Goal: Obtain resource: Obtain resource

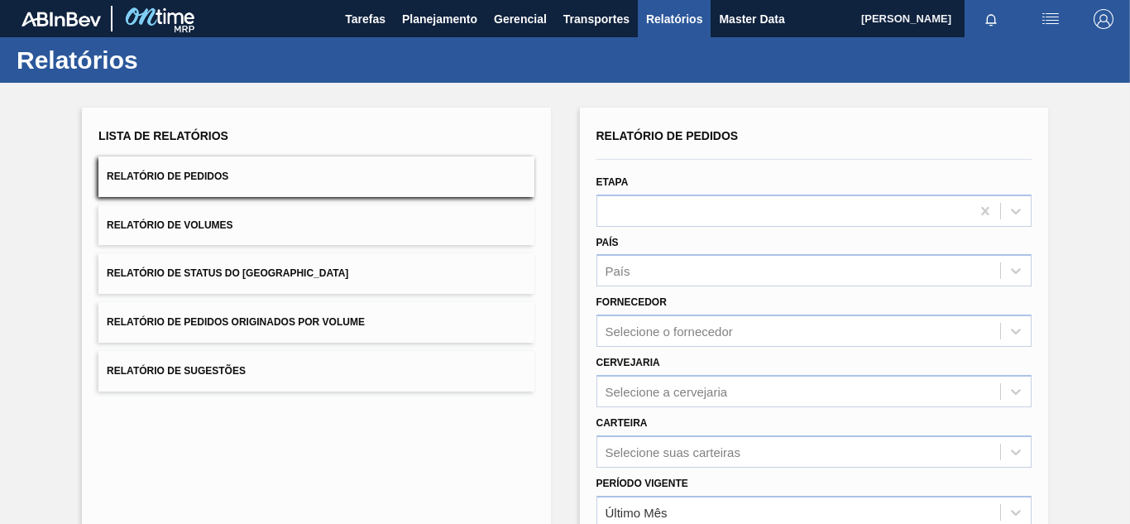
click at [672, 333] on div "Selecione o fornecedor" at bounding box center [814, 330] width 435 height 32
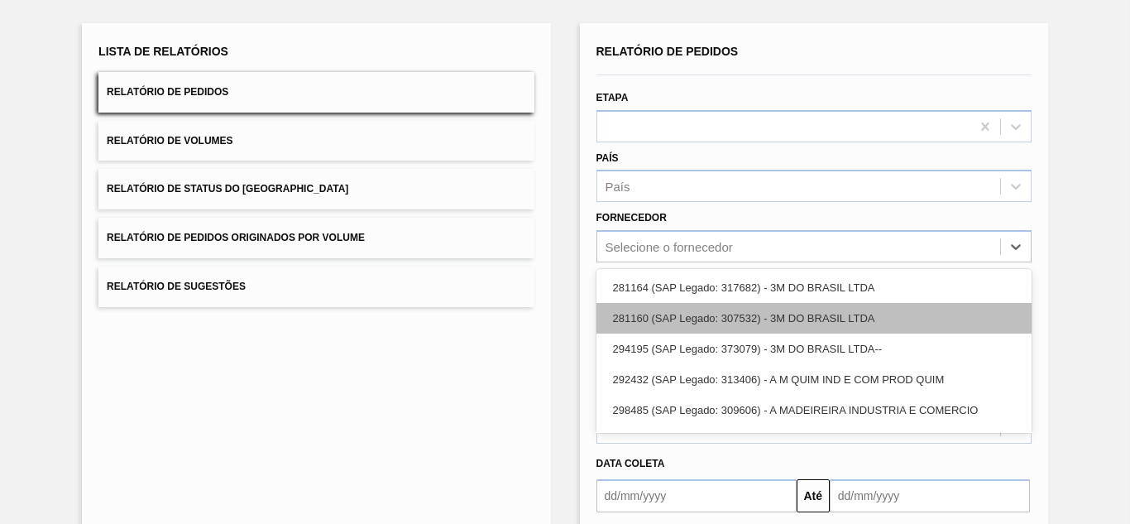
scroll to position [84, 0]
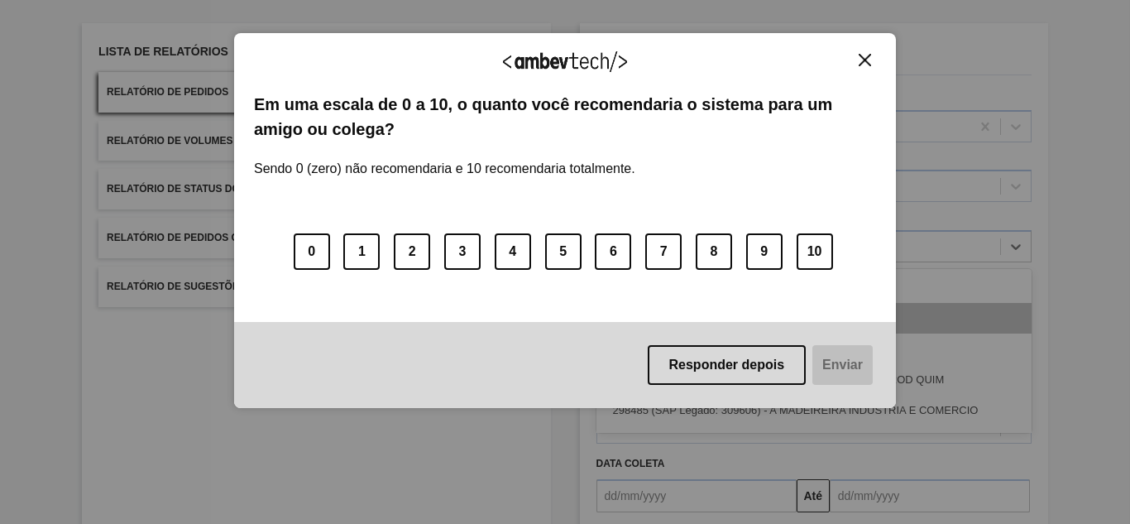
paste input "291323"
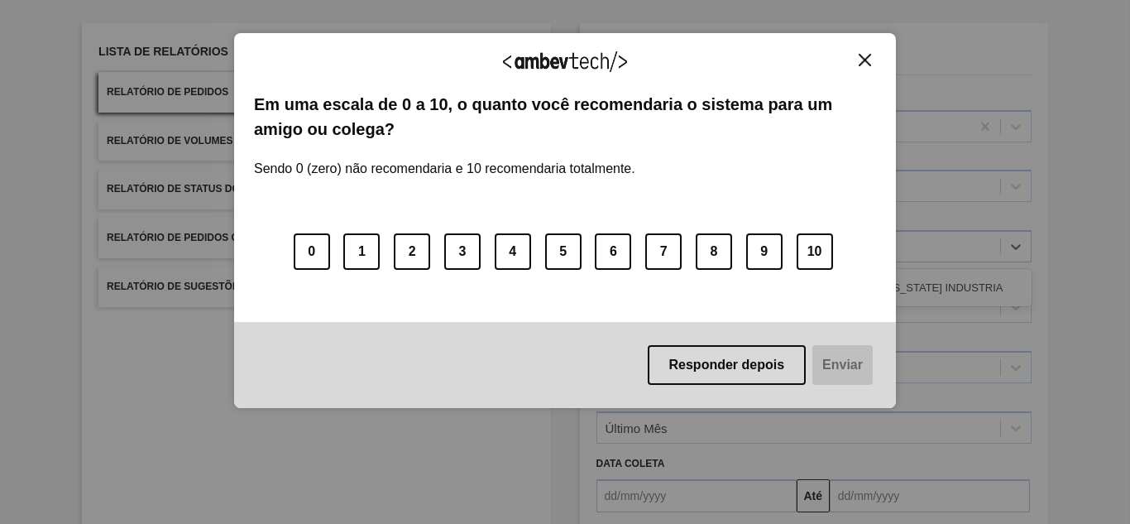
type input "291323"
click at [861, 60] on img "Close" at bounding box center [865, 60] width 12 height 12
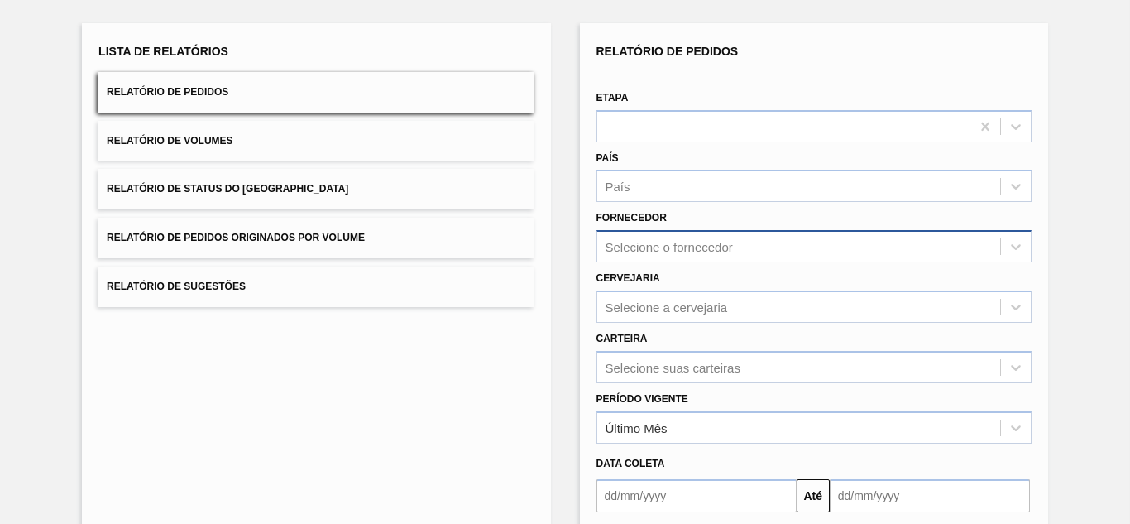
click at [702, 244] on div "Selecione o fornecedor" at bounding box center [669, 247] width 127 height 14
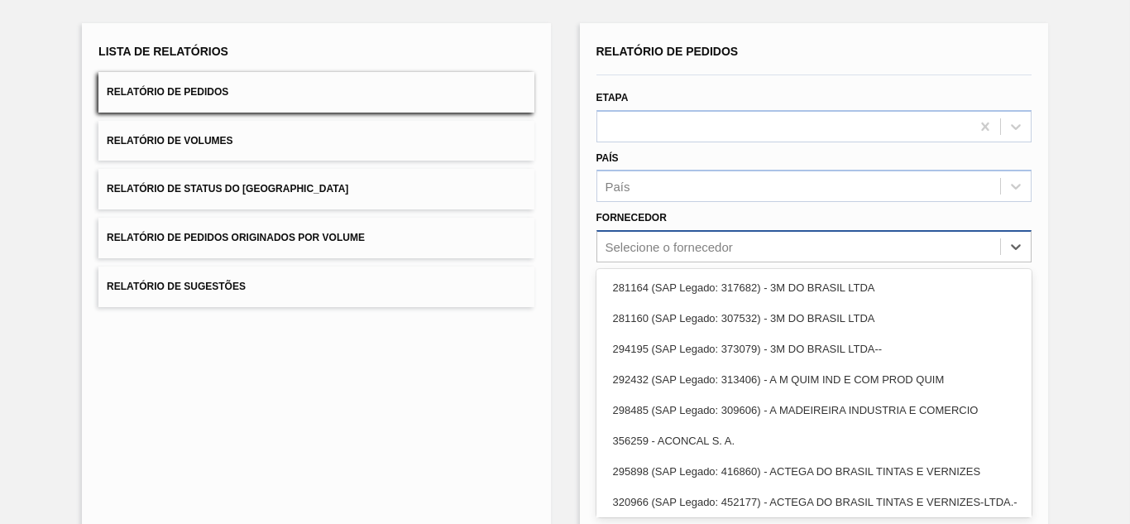
paste input "291323"
type input "291323"
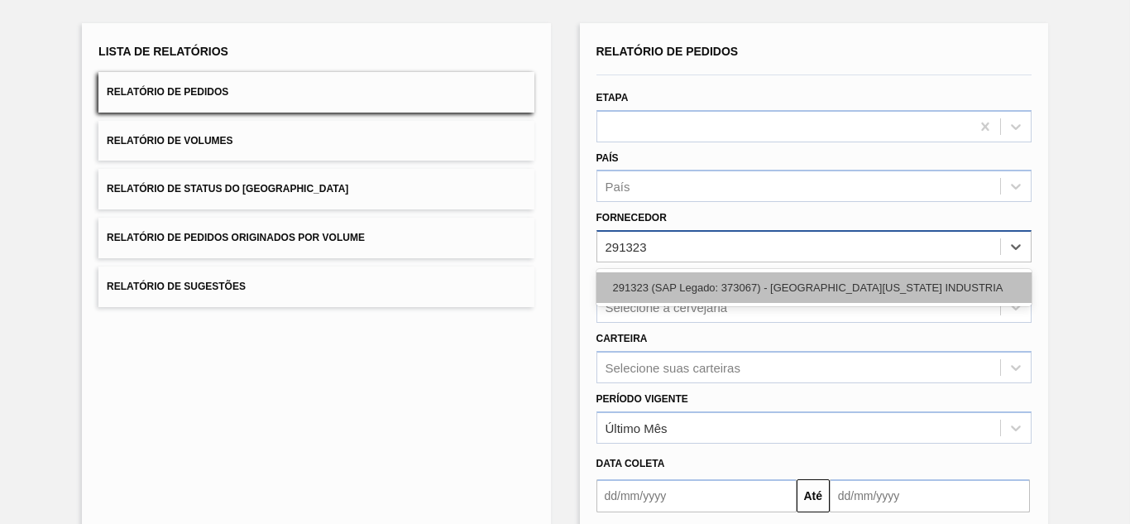
click at [691, 290] on div "291323 (SAP Legado: 373067) - [GEOGRAPHIC_DATA][US_STATE] INDUSTRIA" at bounding box center [814, 287] width 435 height 31
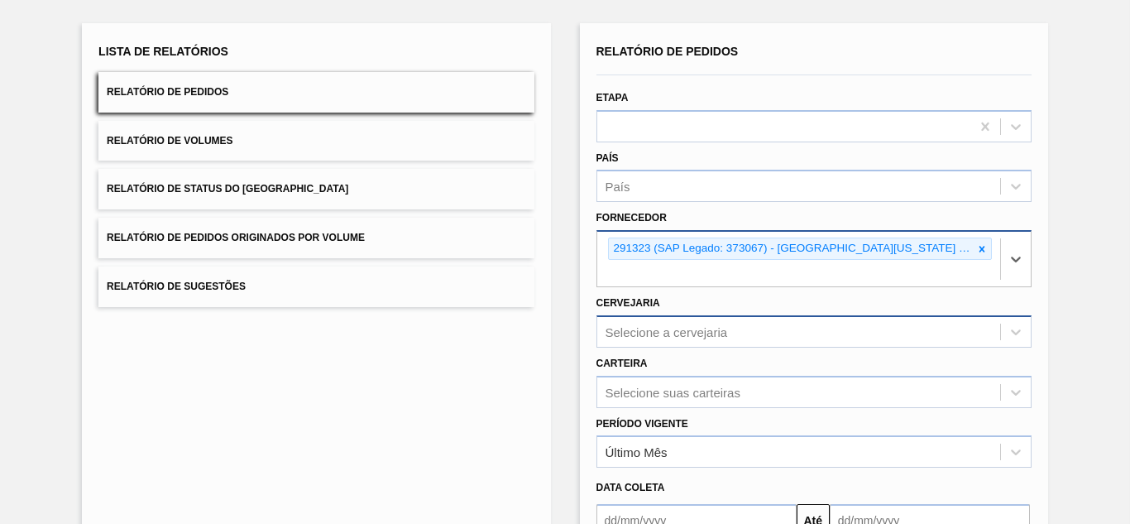
click at [648, 326] on div "Selecione a cervejaria" at bounding box center [814, 331] width 435 height 32
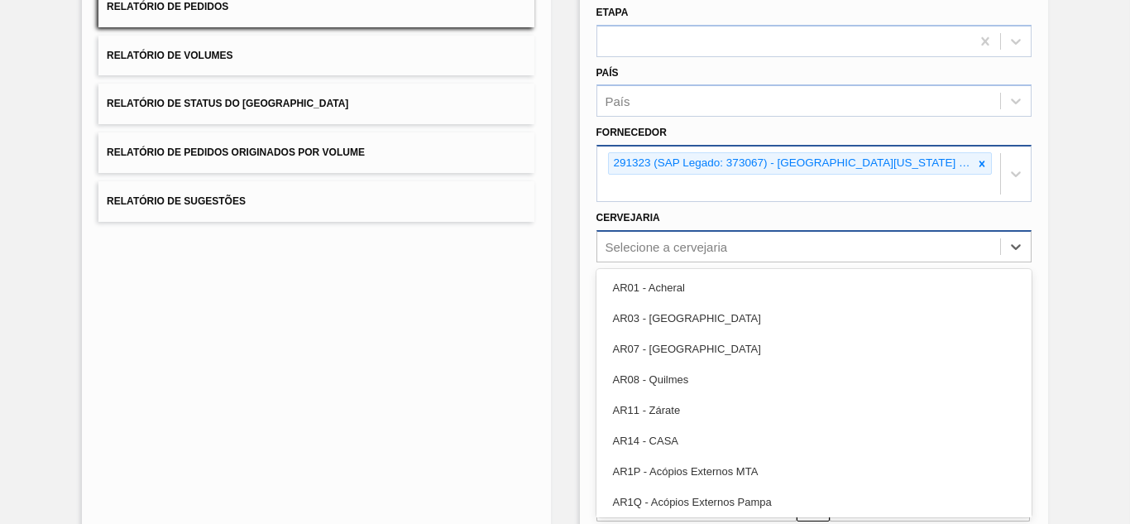
paste input "BR18"
type input "BR18"
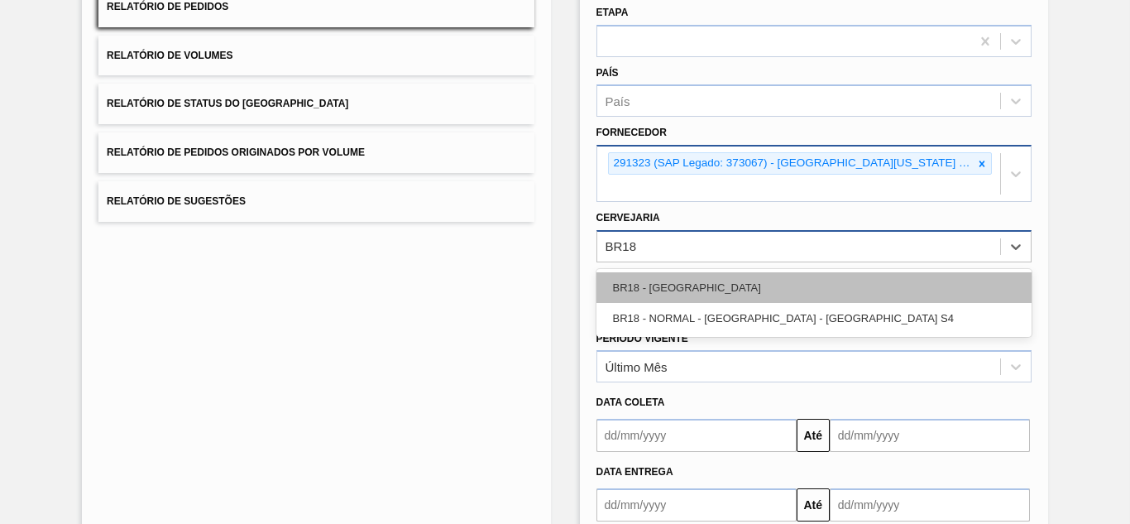
click at [682, 286] on div "BR18 - [GEOGRAPHIC_DATA]" at bounding box center [814, 287] width 435 height 31
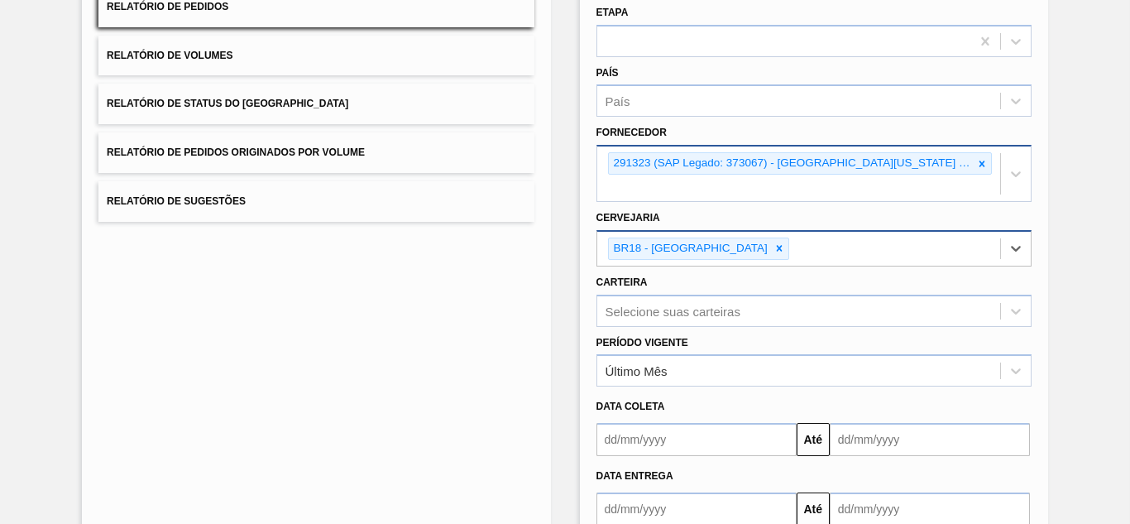
scroll to position [271, 0]
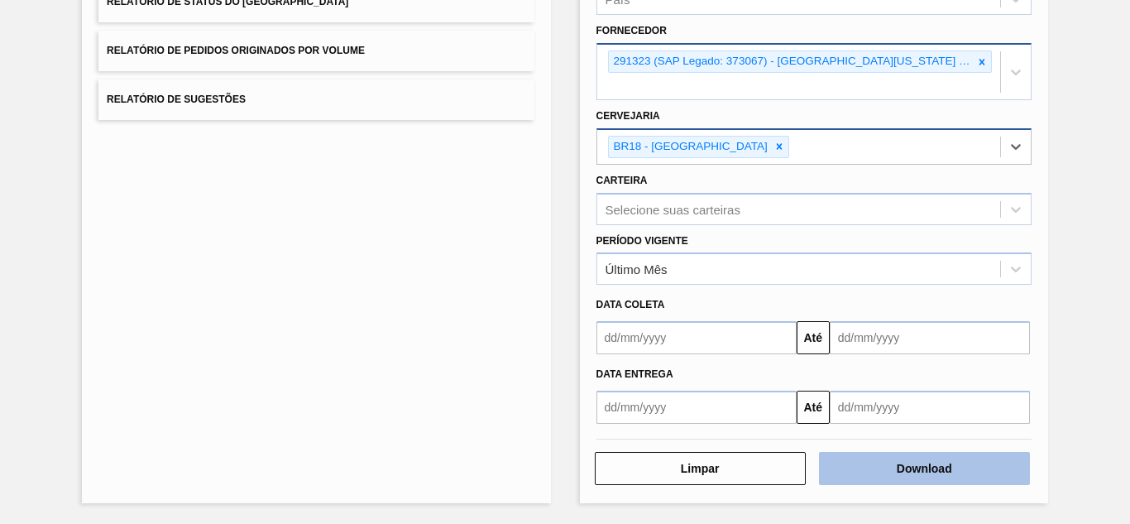
click at [874, 459] on button "Download" at bounding box center [924, 468] width 211 height 33
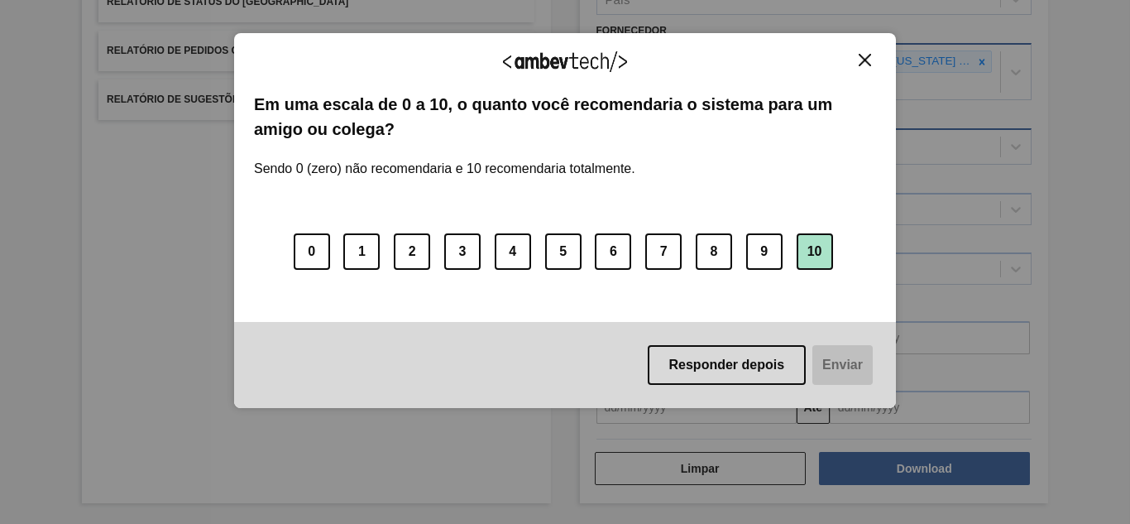
click at [805, 262] on button "10" at bounding box center [815, 251] width 36 height 36
click at [837, 353] on button "Enviar" at bounding box center [841, 365] width 64 height 40
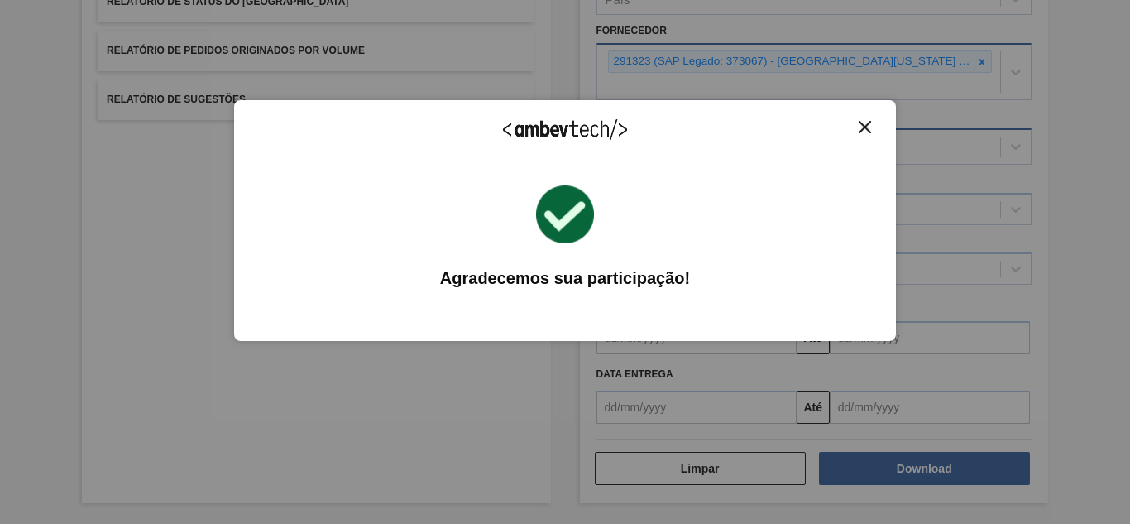
click at [857, 127] on button "Close" at bounding box center [865, 127] width 22 height 14
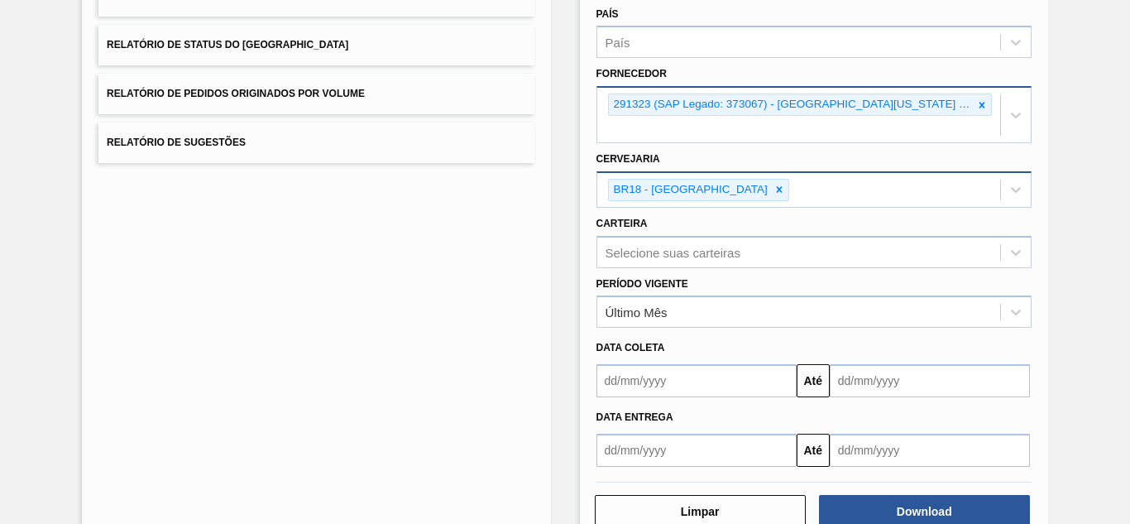
scroll to position [189, 0]
